Goal: Check status

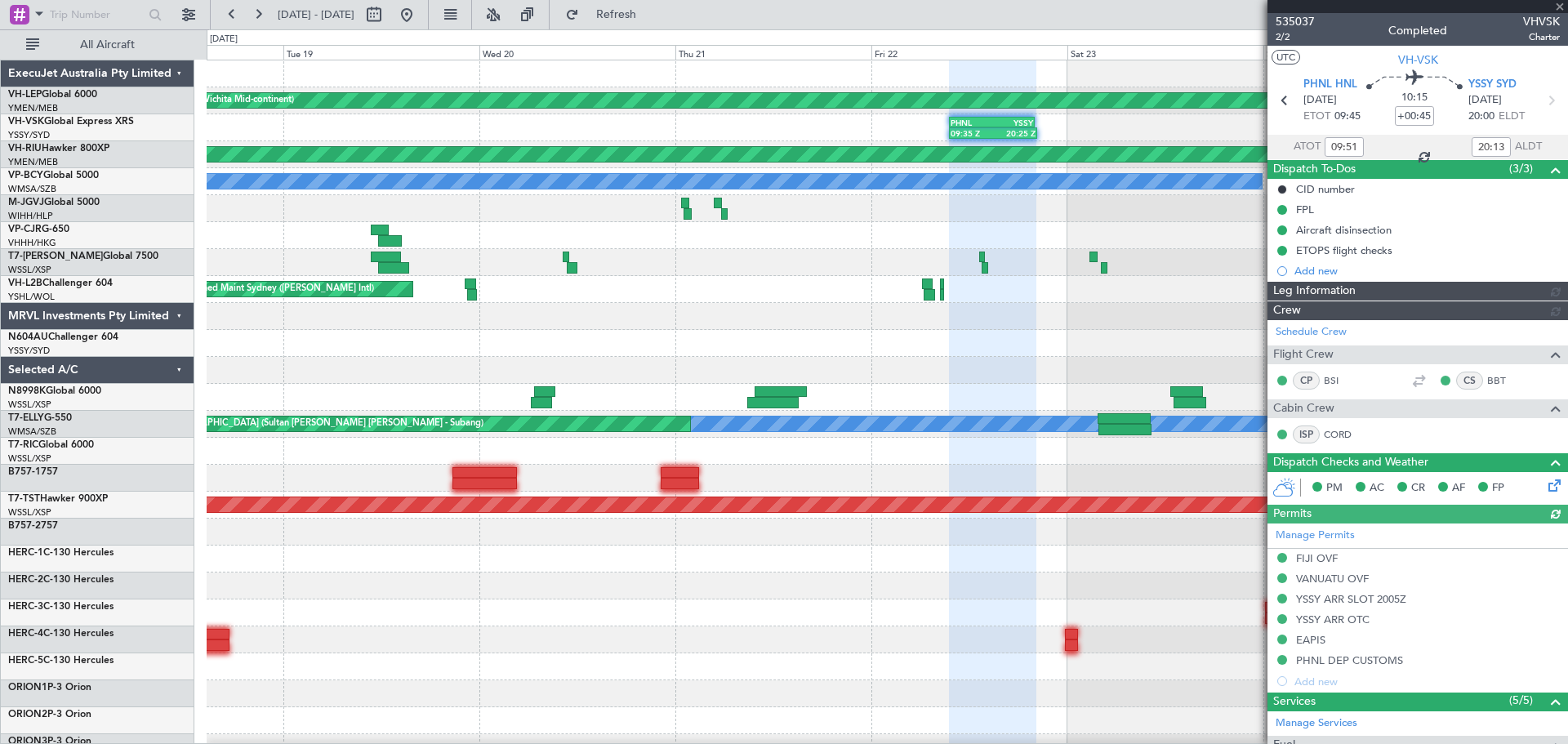
type input "[PERSON_NAME] (LEU)"
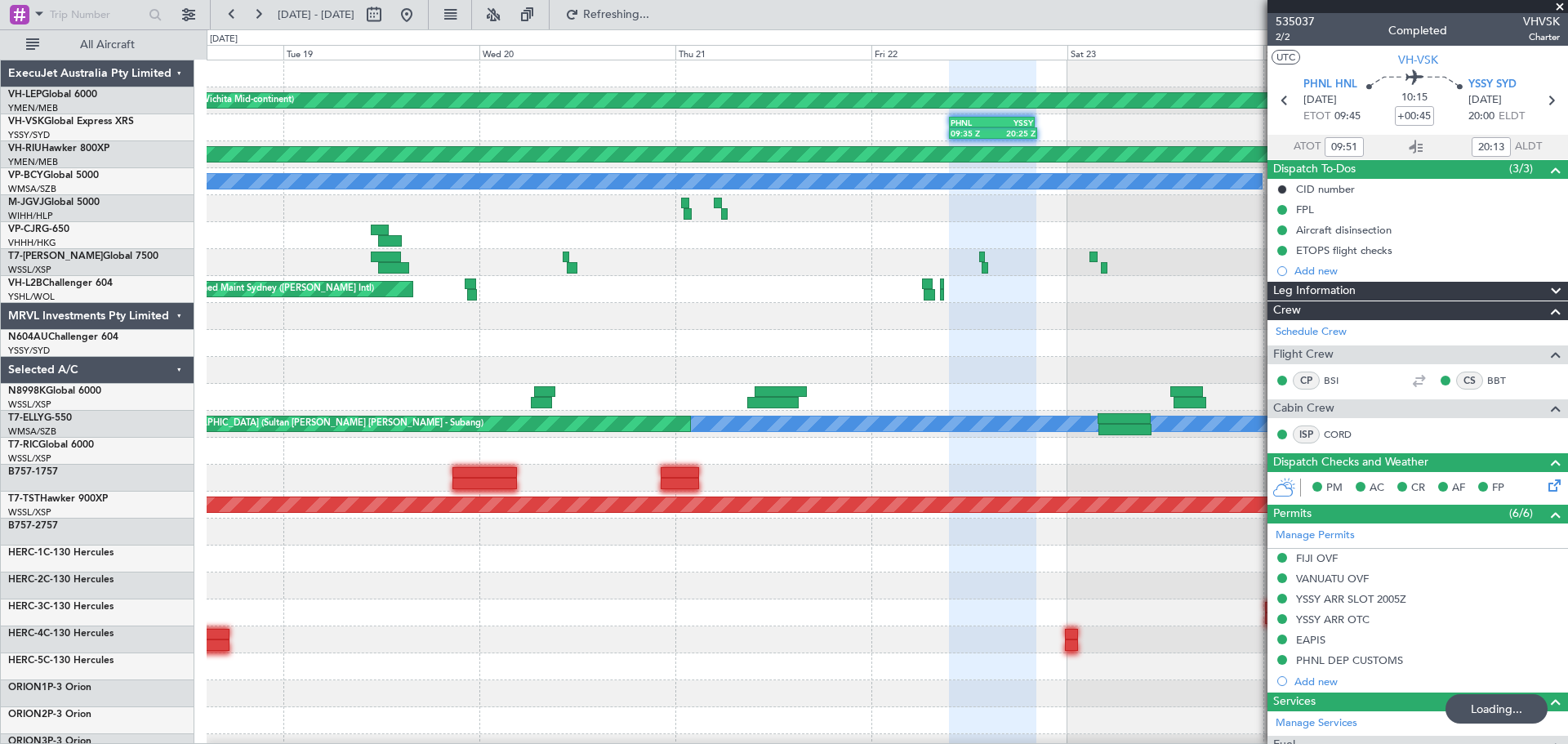
type input "[PERSON_NAME] (LEU)"
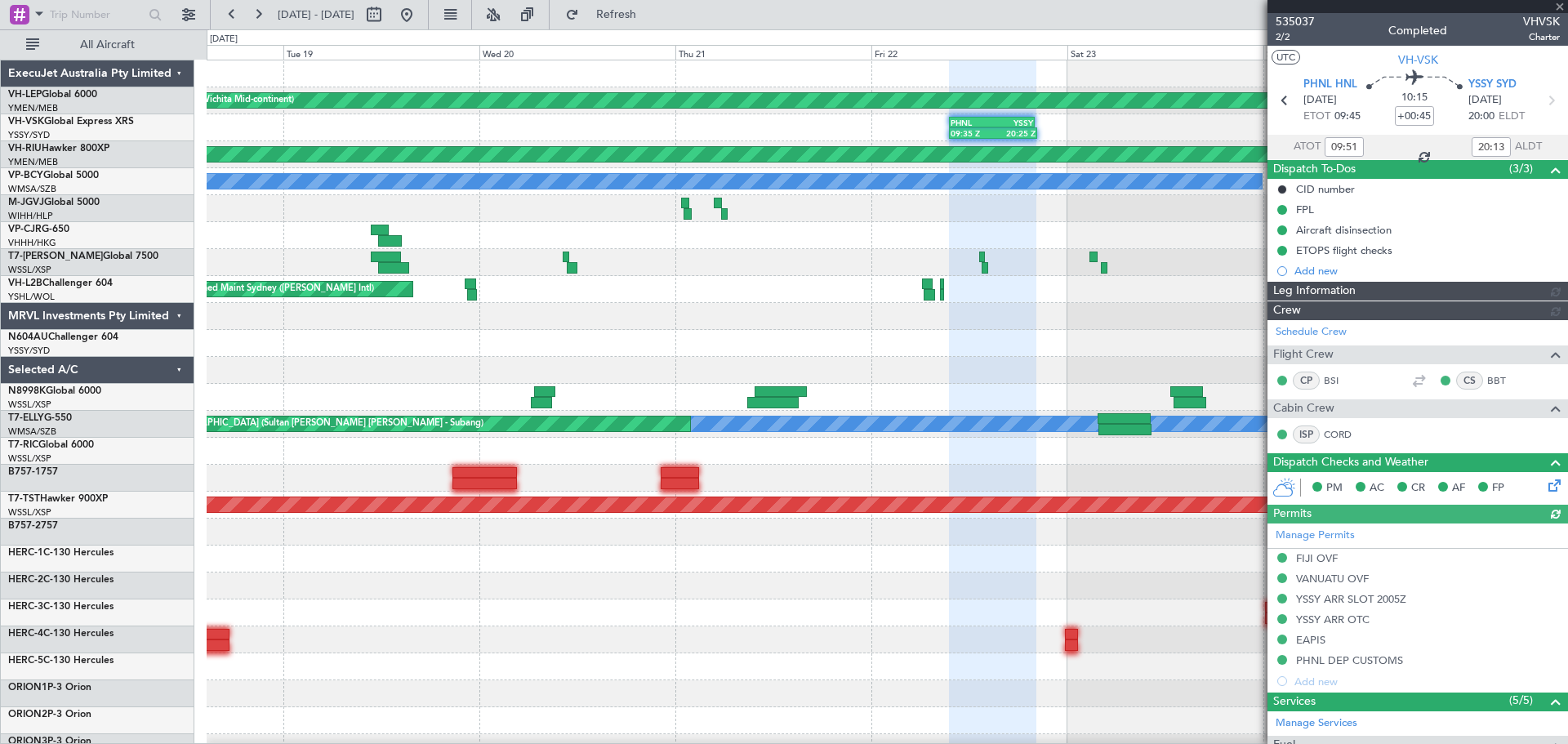
type input "[PERSON_NAME] (LEU)"
